Goal: Complete application form

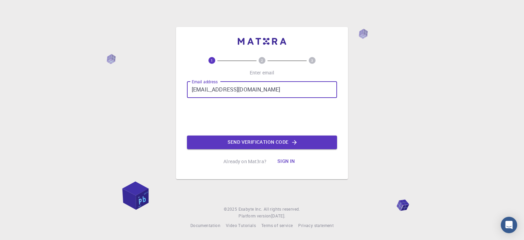
type input "[EMAIL_ADDRESS][DOMAIN_NAME]"
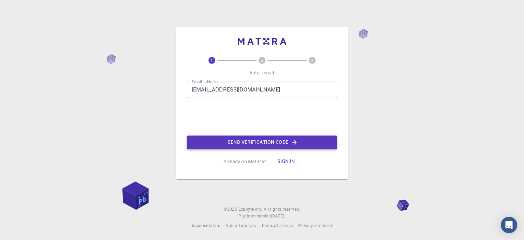
click at [242, 142] on button "Send verification code" at bounding box center [262, 142] width 150 height 14
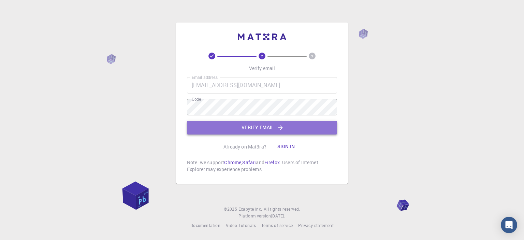
click at [254, 127] on button "Verify email" at bounding box center [262, 128] width 150 height 14
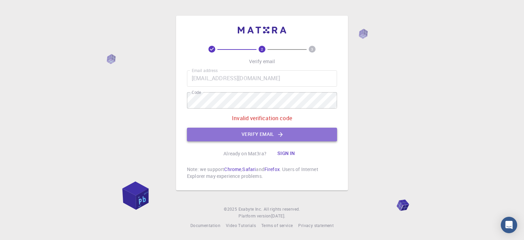
click at [239, 133] on button "Verify email" at bounding box center [262, 135] width 150 height 14
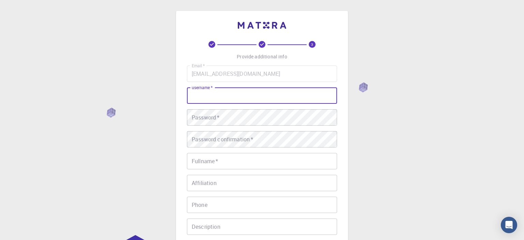
click at [235, 96] on input "username   *" at bounding box center [262, 95] width 150 height 16
type input "angan.sengupta"
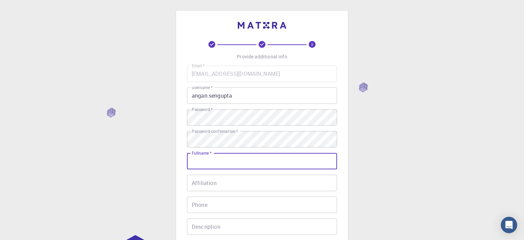
click at [230, 166] on input "Fullname   *" at bounding box center [262, 161] width 150 height 16
type input "[PERSON_NAME]"
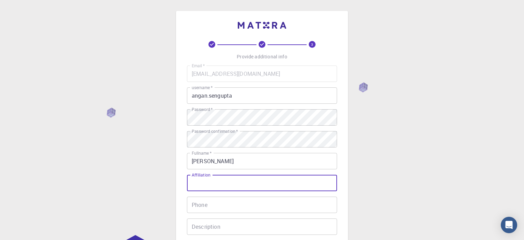
click at [216, 188] on input "Affiliation" at bounding box center [262, 183] width 150 height 16
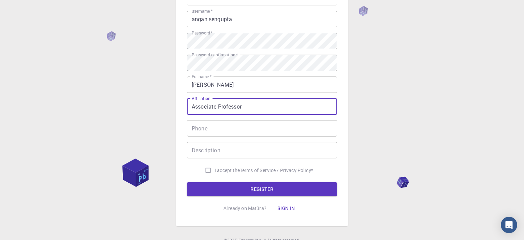
scroll to position [90, 0]
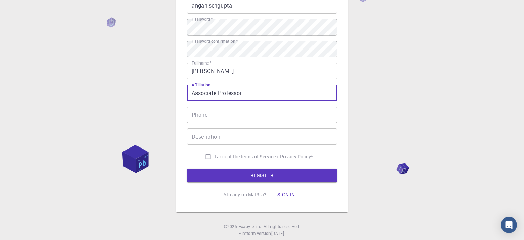
type input "Associate Professor"
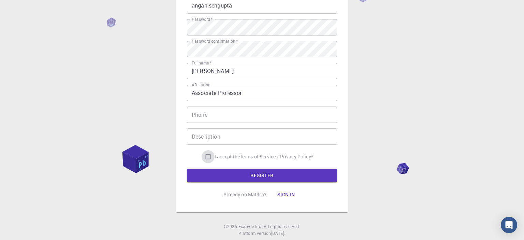
click at [205, 157] on input "I accept the Terms of Service / Privacy Policy *" at bounding box center [208, 156] width 13 height 13
checkbox input "true"
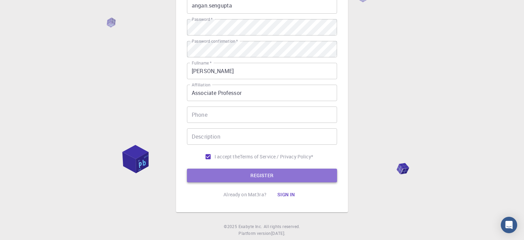
click at [259, 175] on button "REGISTER" at bounding box center [262, 176] width 150 height 14
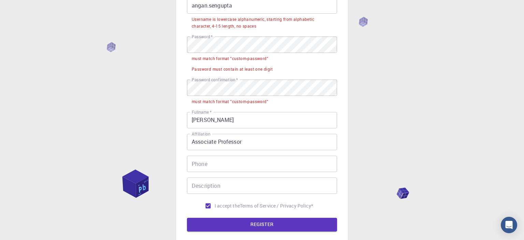
click at [151, 80] on div "3 Provide additional info Email   * [EMAIL_ADDRESS][DOMAIN_NAME] Email   * user…" at bounding box center [262, 108] width 524 height 396
click at [153, 63] on div "3 Provide additional info Email   * [EMAIL_ADDRESS][DOMAIN_NAME] Email   * user…" at bounding box center [262, 108] width 524 height 396
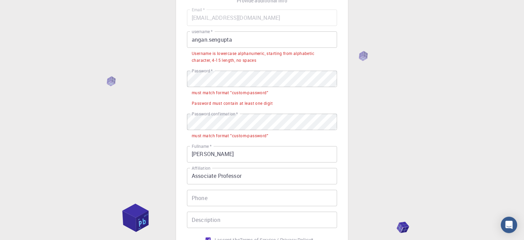
scroll to position [54, 0]
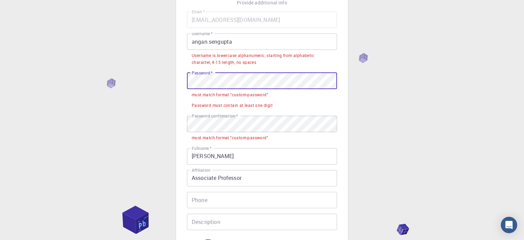
click at [234, 43] on input "angan.sengupta" at bounding box center [262, 41] width 150 height 16
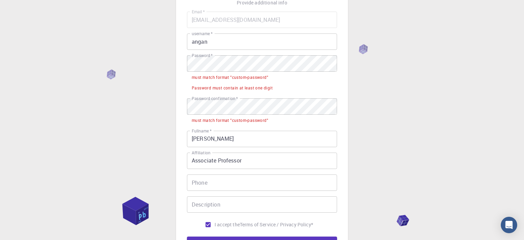
click at [417, 45] on div "3 Provide additional info Email   * [EMAIL_ADDRESS][DOMAIN_NAME] Email   * user…" at bounding box center [262, 135] width 524 height 379
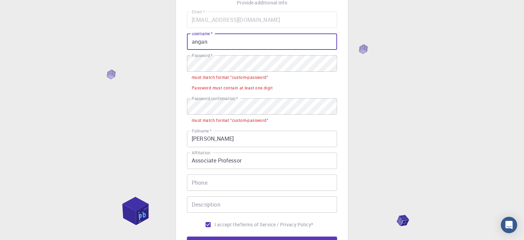
click at [248, 40] on input "angan" at bounding box center [262, 41] width 150 height 16
type input "angan17"
click at [147, 81] on div "3 Provide additional info Email   * [EMAIL_ADDRESS][DOMAIN_NAME] Email   * user…" at bounding box center [262, 135] width 524 height 379
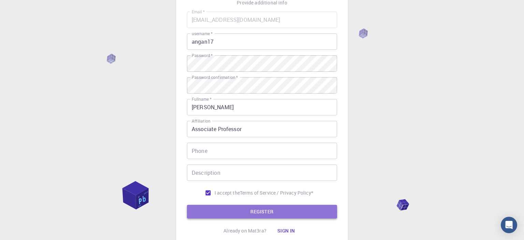
click at [256, 214] on button "REGISTER" at bounding box center [262, 212] width 150 height 14
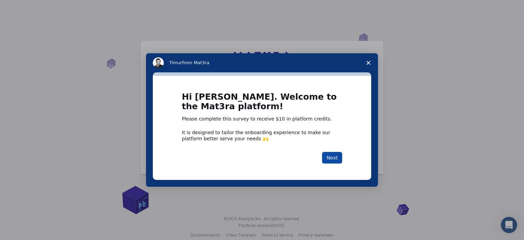
click at [333, 158] on button "Next" at bounding box center [332, 158] width 20 height 12
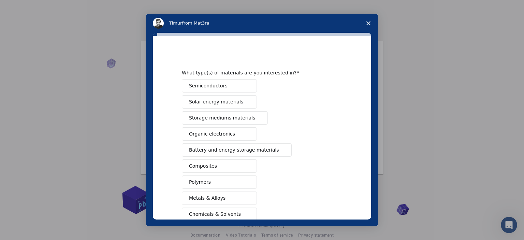
click at [240, 116] on span "Storage mediums materials" at bounding box center [222, 117] width 66 height 7
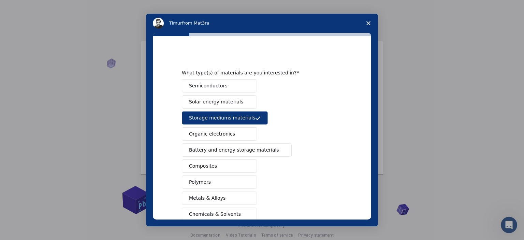
click at [279, 150] on span "Intercom messenger" at bounding box center [281, 149] width 5 height 5
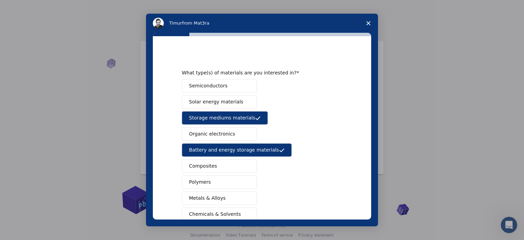
click at [251, 164] on button "Composites" at bounding box center [219, 165] width 75 height 13
click at [241, 179] on button "Polymers" at bounding box center [219, 181] width 75 height 13
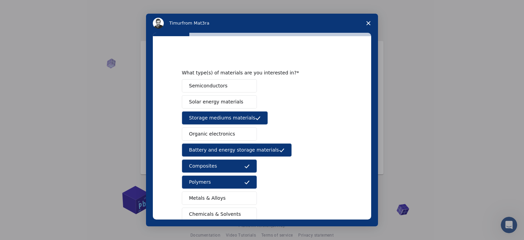
click at [240, 212] on button "Chemicals & Solvents" at bounding box center [219, 213] width 75 height 13
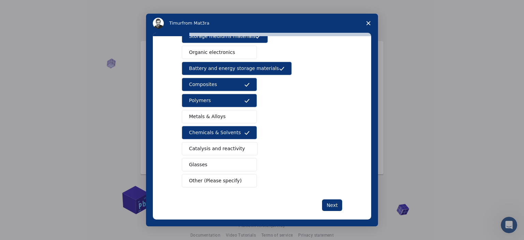
scroll to position [88, 0]
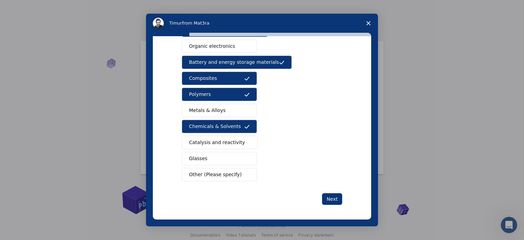
click at [235, 142] on span "Catalysis and reactivity" at bounding box center [217, 142] width 56 height 7
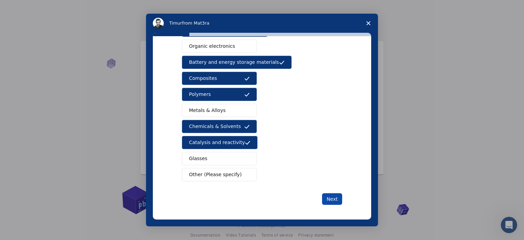
click at [337, 199] on button "Next" at bounding box center [332, 199] width 20 height 12
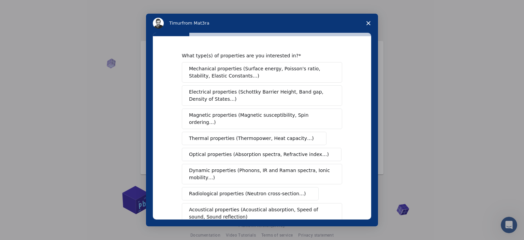
click at [274, 79] on span "Mechanical properties (Surface energy, Poisson's ratio, Stability, Elastic Cons…" at bounding box center [260, 72] width 142 height 14
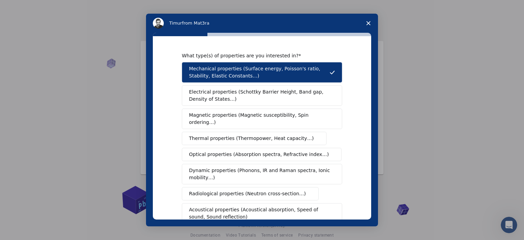
click at [285, 135] on span "Thermal properties (Thermopower, Heat capacity…)" at bounding box center [251, 138] width 125 height 7
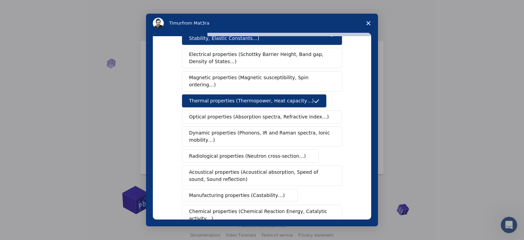
scroll to position [56, 0]
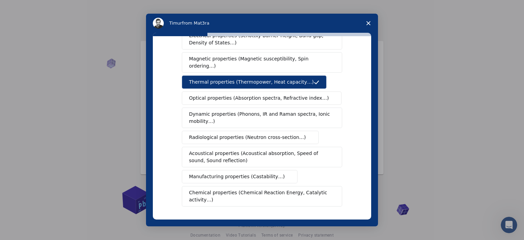
click at [301, 189] on span "Chemical properties (Chemical Reaction Energy, Catalytic activity…)" at bounding box center [259, 196] width 141 height 14
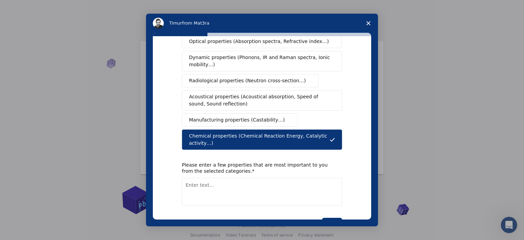
scroll to position [123, 0]
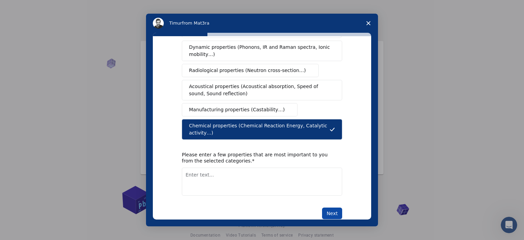
click at [335, 207] on button "Next" at bounding box center [332, 213] width 20 height 12
click at [279, 171] on textarea "Enter text..." at bounding box center [262, 182] width 160 height 28
type textarea "activation energy, pore sizes, diffusivity, proton transfer"
click at [333, 207] on button "Next" at bounding box center [332, 213] width 20 height 12
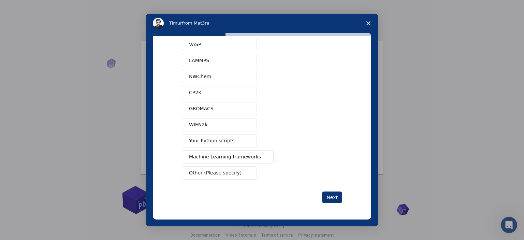
scroll to position [0, 0]
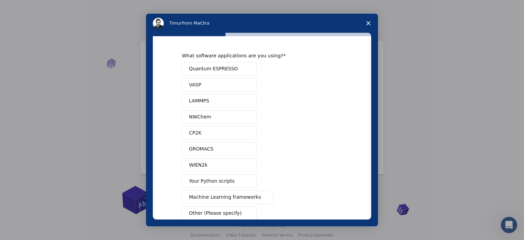
click at [236, 102] on button "LAMMPS" at bounding box center [219, 100] width 75 height 13
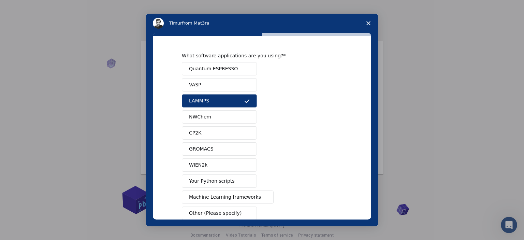
click at [230, 151] on button "GROMACS" at bounding box center [219, 148] width 75 height 13
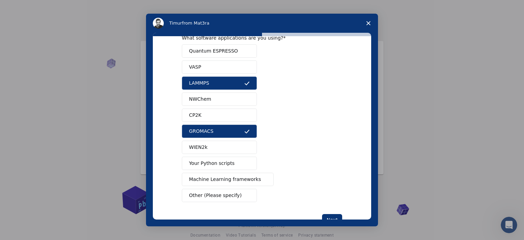
scroll to position [19, 0]
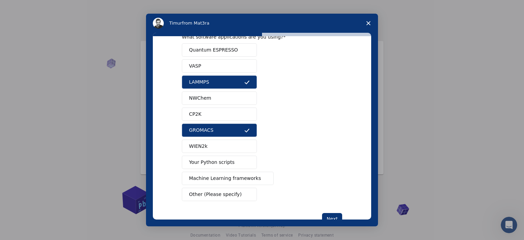
click at [251, 49] on button "Quantum ESPRESSO" at bounding box center [219, 49] width 75 height 13
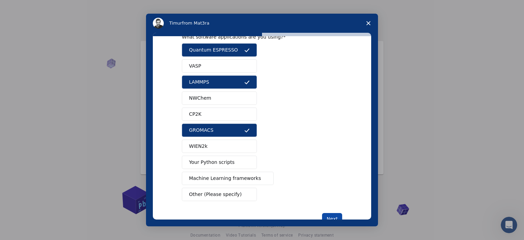
click at [333, 214] on button "Next" at bounding box center [332, 219] width 20 height 12
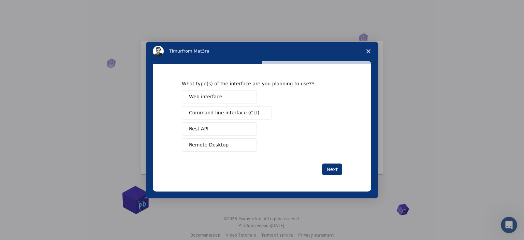
scroll to position [0, 0]
click at [237, 100] on button "Web interface" at bounding box center [219, 96] width 75 height 13
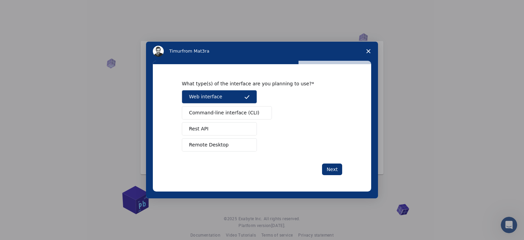
click at [233, 145] on button "Remote Desktop" at bounding box center [219, 144] width 75 height 13
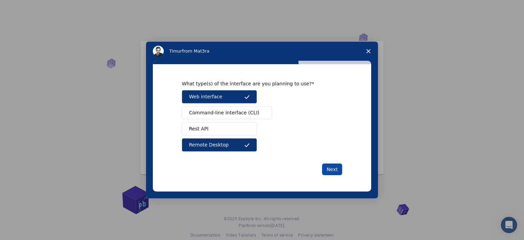
click at [335, 169] on button "Next" at bounding box center [332, 169] width 20 height 12
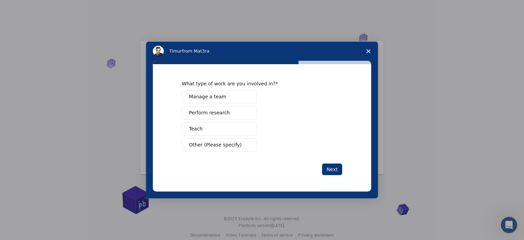
click at [231, 113] on button "Perform research" at bounding box center [219, 112] width 75 height 13
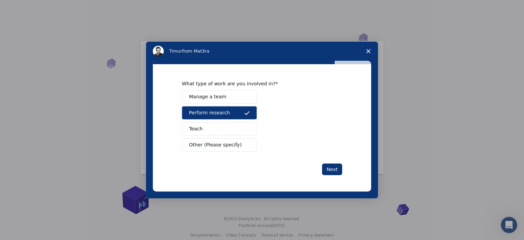
click at [250, 129] on span "Intercom messenger" at bounding box center [246, 128] width 5 height 5
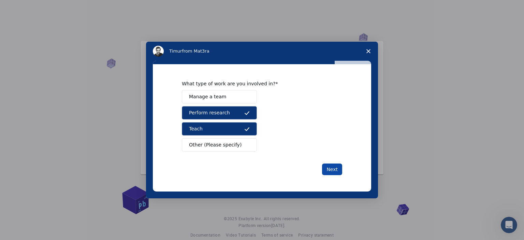
click at [338, 168] on button "Next" at bounding box center [332, 169] width 20 height 12
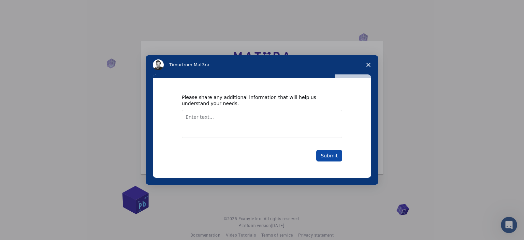
click at [330, 155] on button "Submit" at bounding box center [329, 156] width 26 height 12
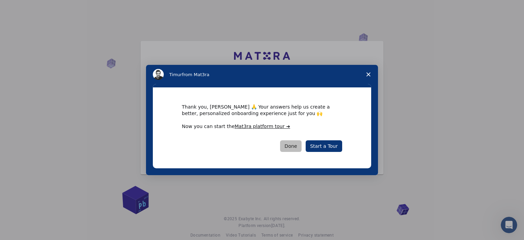
click at [301, 146] on button "Done" at bounding box center [290, 146] width 21 height 12
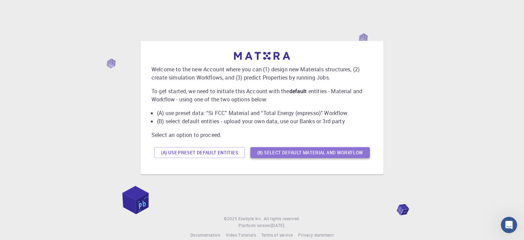
click at [309, 155] on button "(B) Select default material and workflow" at bounding box center [309, 152] width 119 height 11
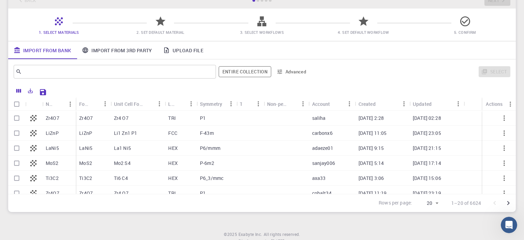
scroll to position [70, 0]
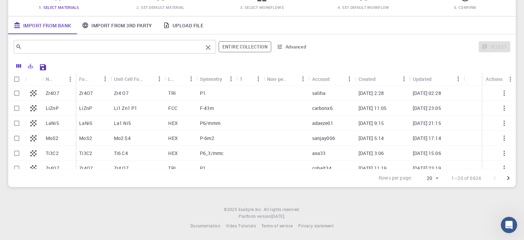
click at [105, 44] on input "text" at bounding box center [112, 47] width 181 height 10
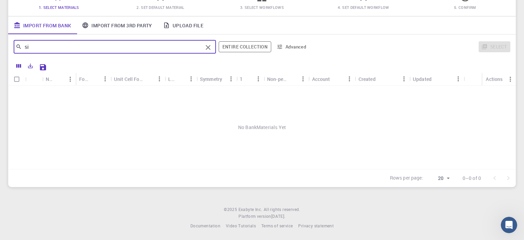
type input "s"
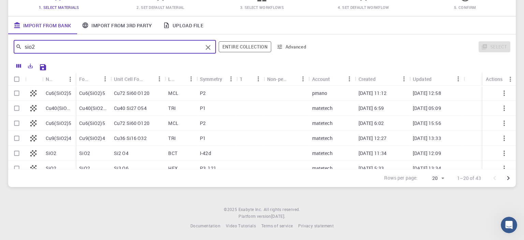
type input "sio2"
click at [63, 152] on div "SiO2" at bounding box center [58, 153] width 33 height 15
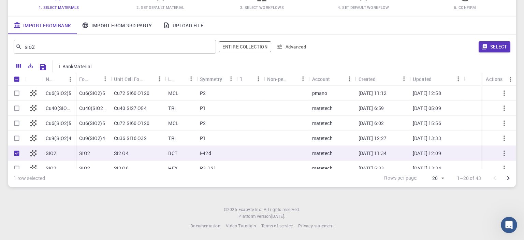
checkbox input "true"
click at [63, 152] on div "SiO2" at bounding box center [58, 153] width 33 height 15
checkbox input "false"
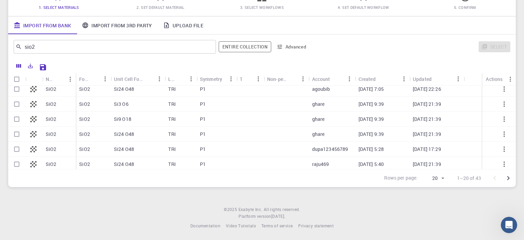
scroll to position [217, 0]
